Goal: Information Seeking & Learning: Learn about a topic

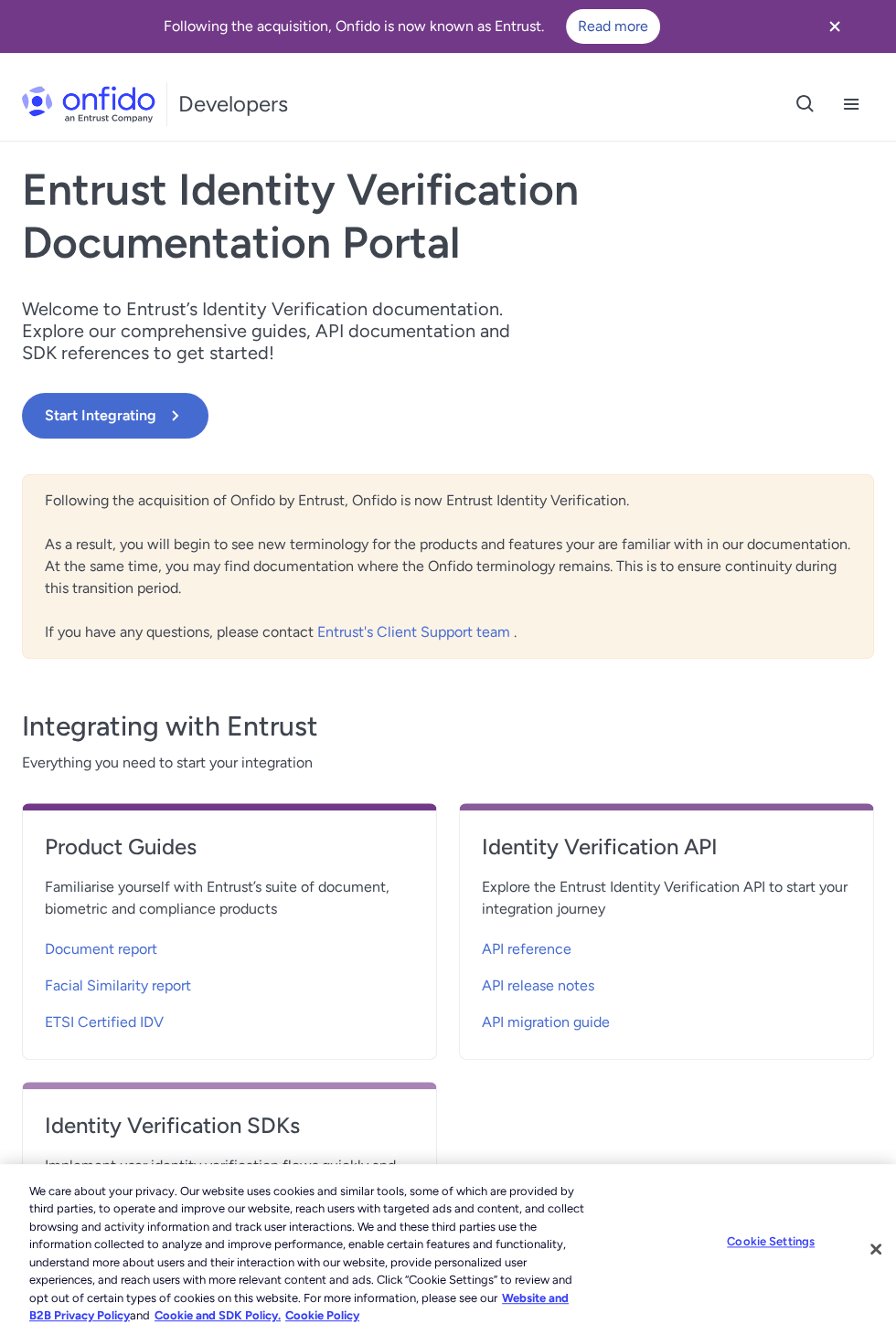
click at [247, 104] on h1 "Developers" at bounding box center [233, 105] width 110 height 29
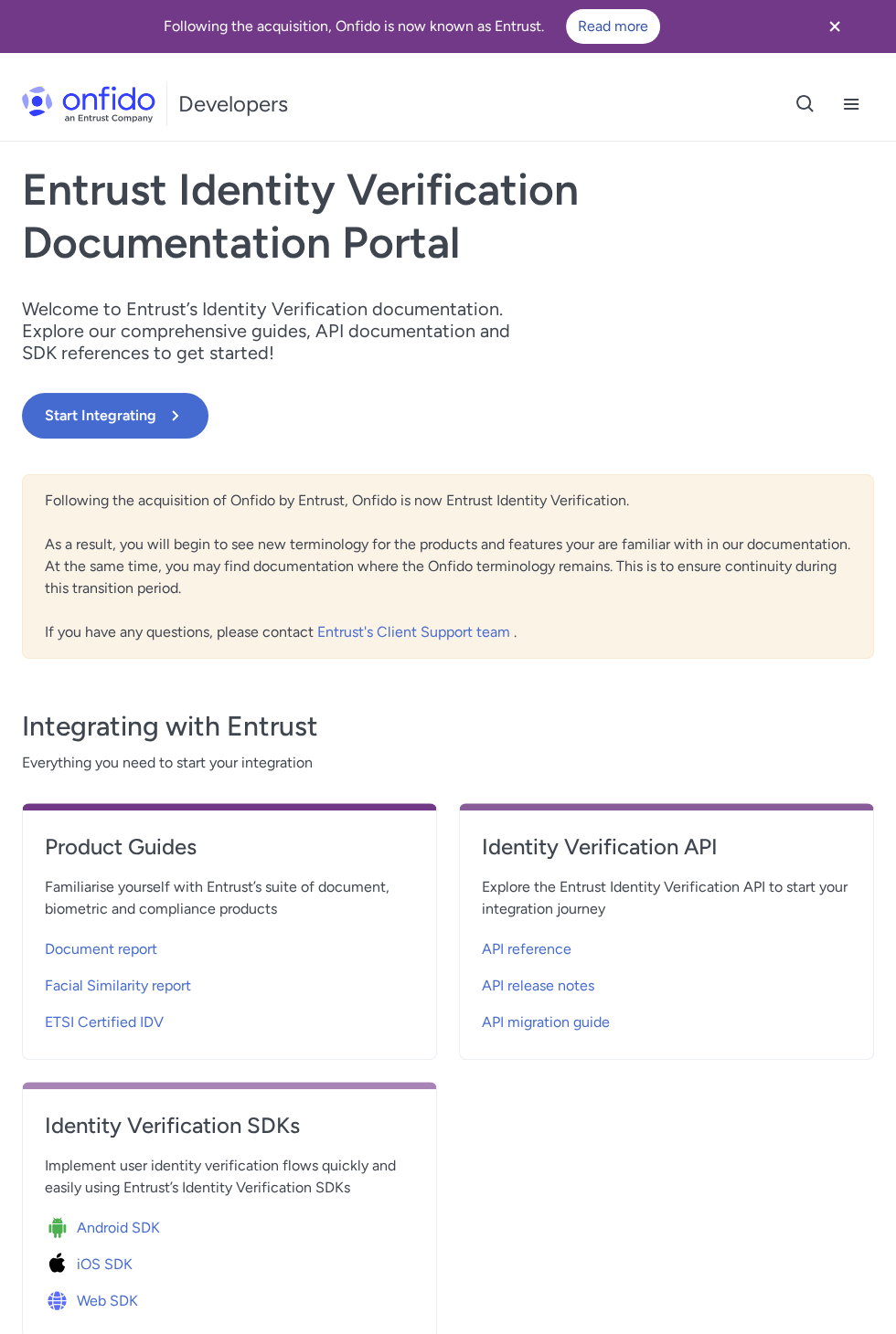
click at [68, 269] on h1 "Entrust Identity Verification Documentation Portal" at bounding box center [319, 215] width 596 height 105
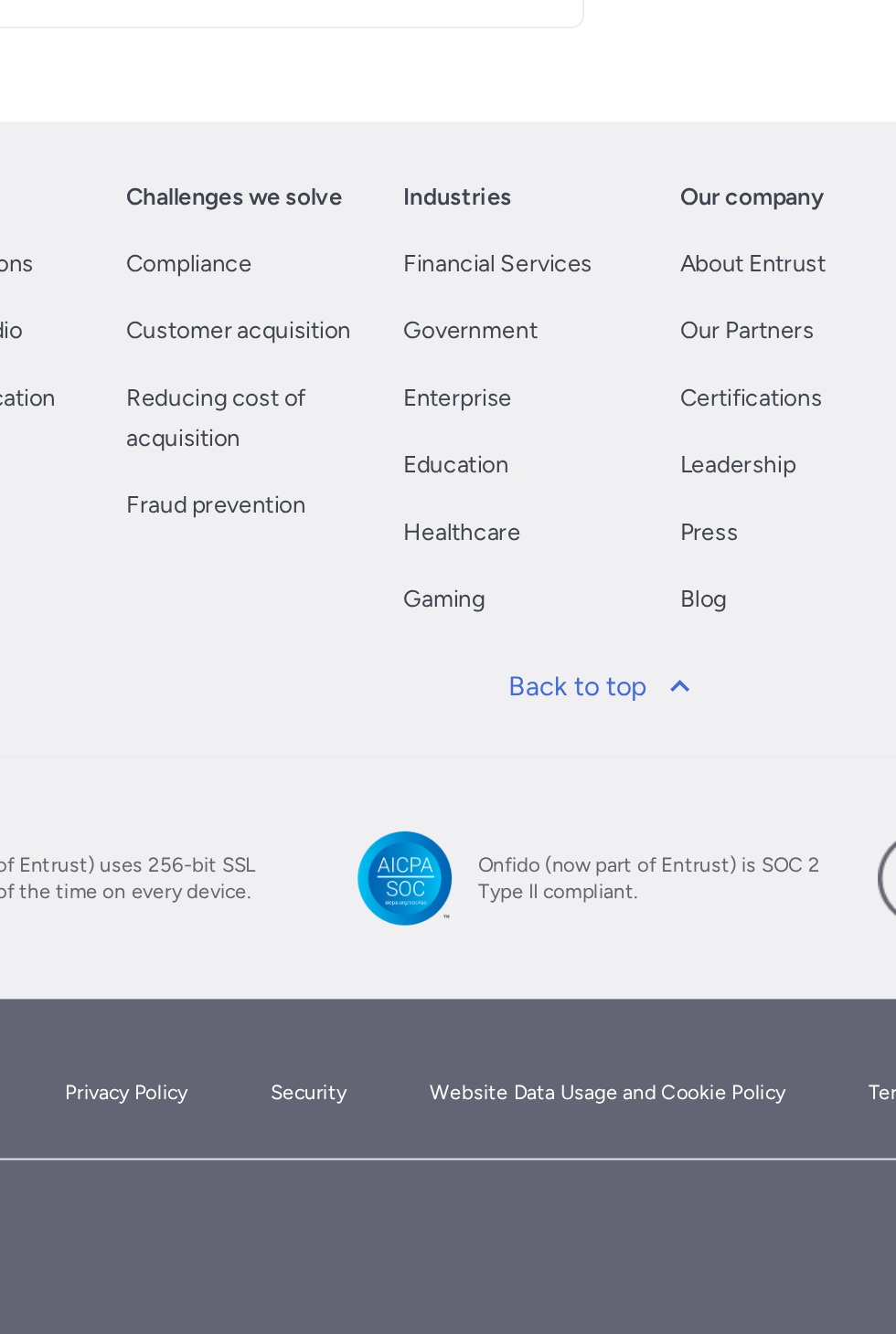
scroll to position [860, 0]
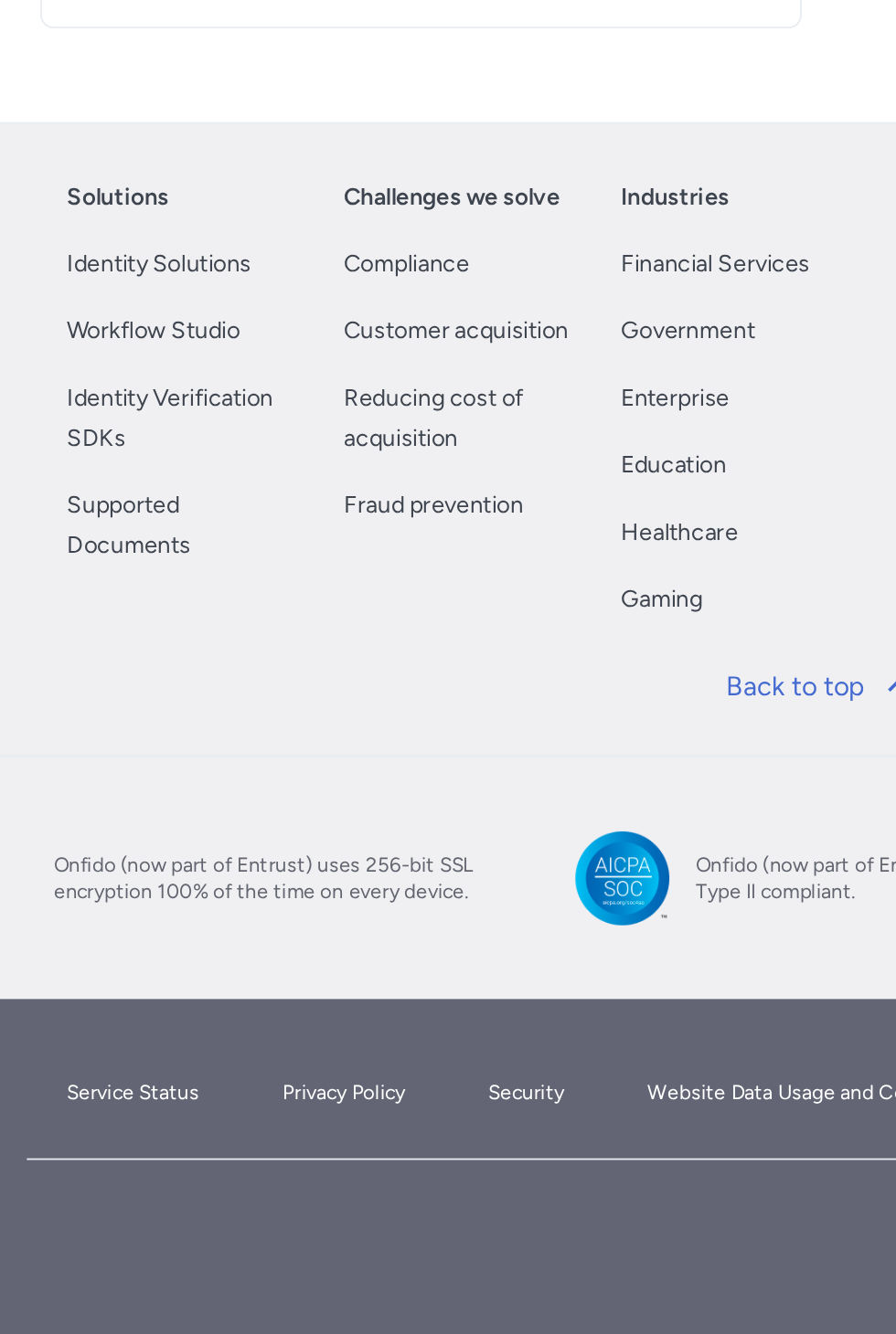
click at [108, 522] on span "Android SDK" at bounding box center [117, 511] width 83 height 22
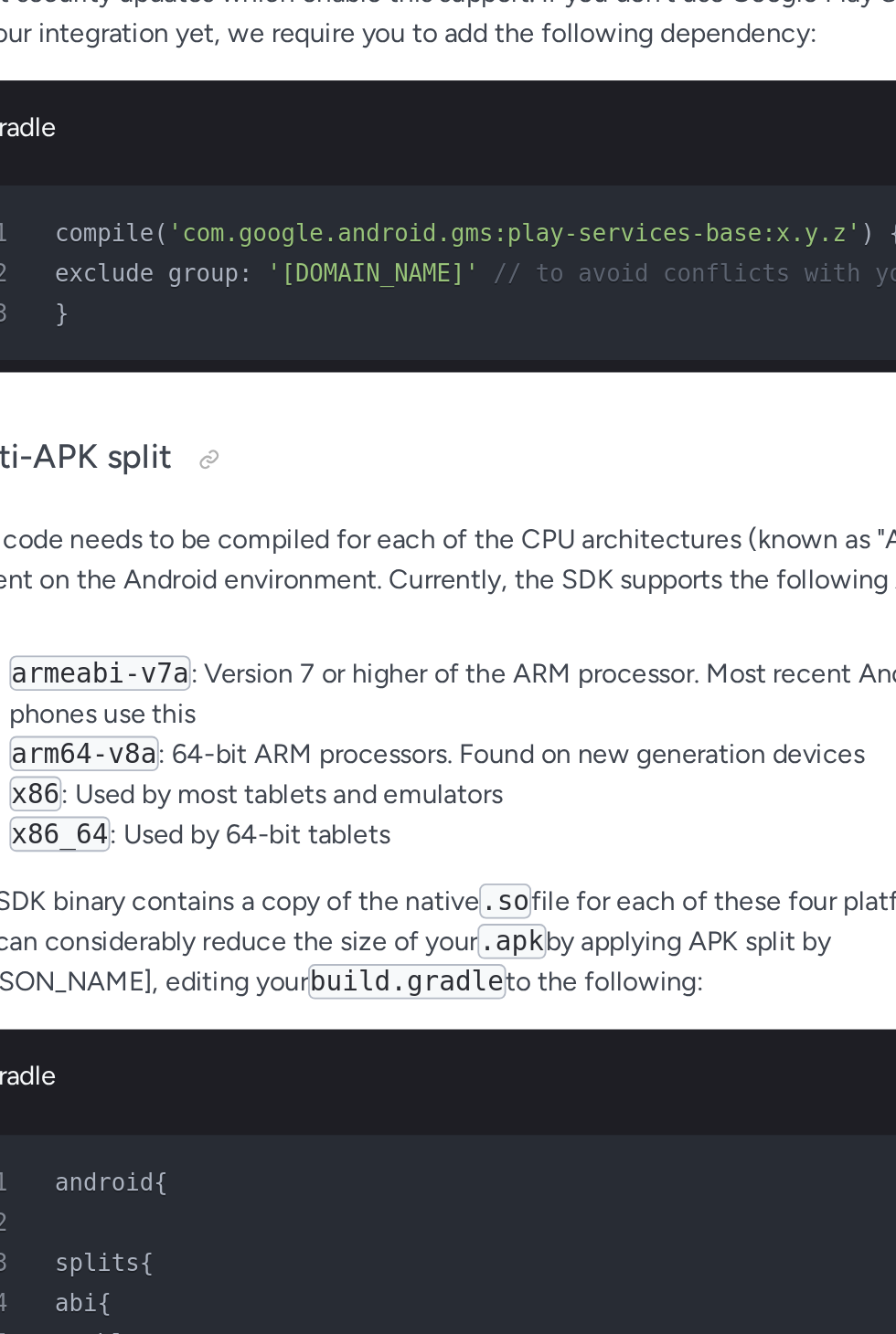
scroll to position [3298, 0]
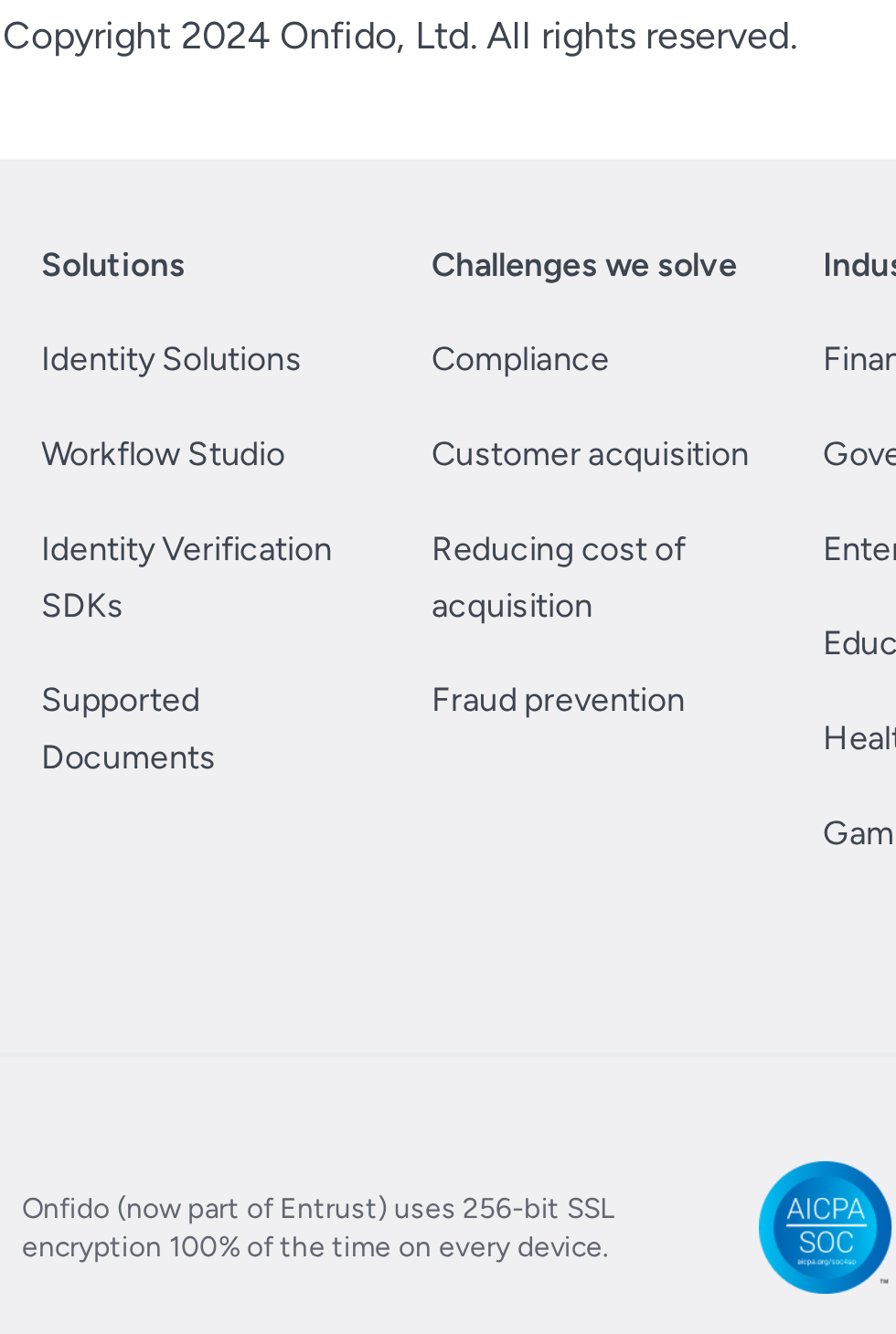
scroll to position [85114, 0]
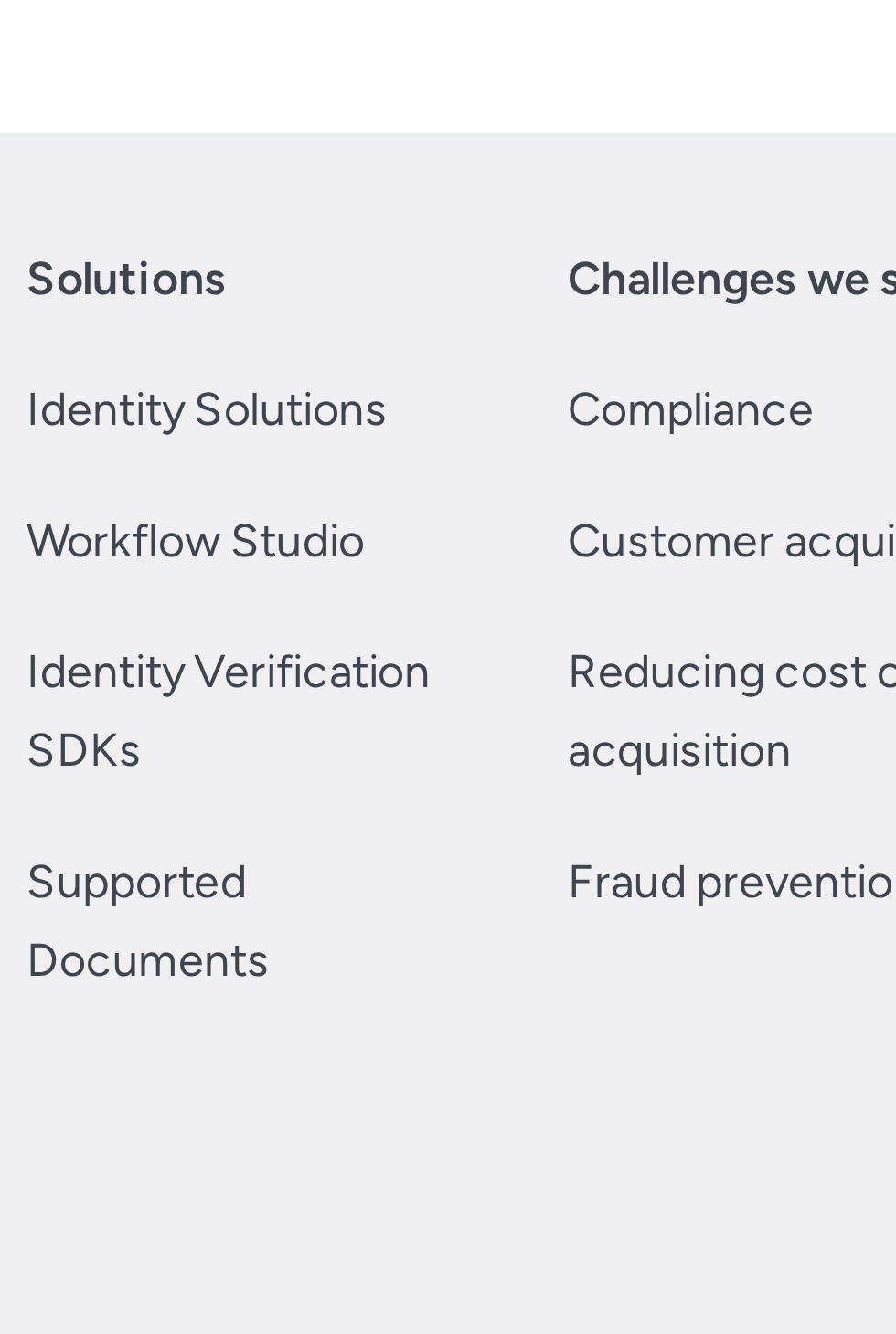
click at [101, 822] on link "Identity Verification SDKs" at bounding box center [101, 835] width 129 height 44
